Goal: Find specific page/section: Find specific page/section

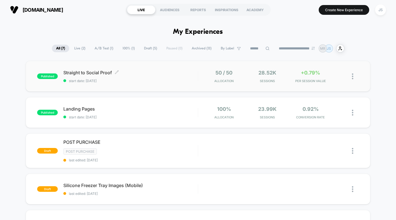
click at [129, 71] on span "Straight to Social Proof Click to edit experience details" at bounding box center [130, 73] width 134 height 6
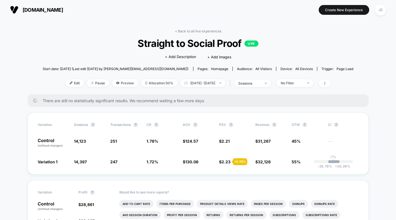
click at [39, 13] on span "[DOMAIN_NAME]" at bounding box center [43, 10] width 40 height 6
